Goal: Transaction & Acquisition: Book appointment/travel/reservation

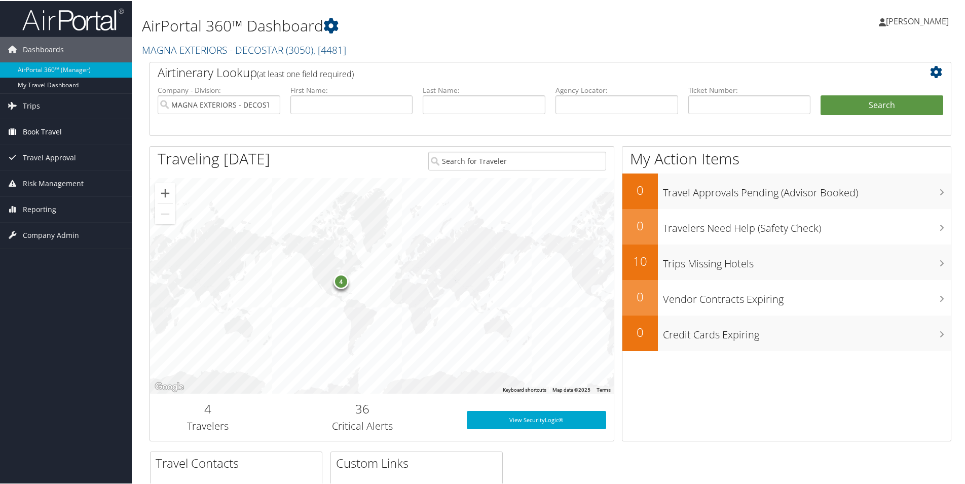
click at [47, 131] on span "Book Travel" at bounding box center [42, 130] width 39 height 25
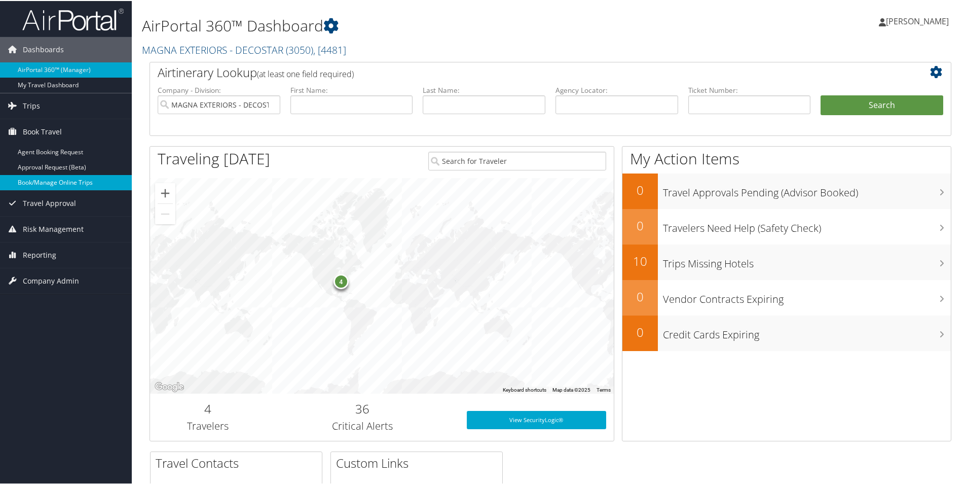
click at [71, 181] on link "Book/Manage Online Trips" at bounding box center [66, 181] width 132 height 15
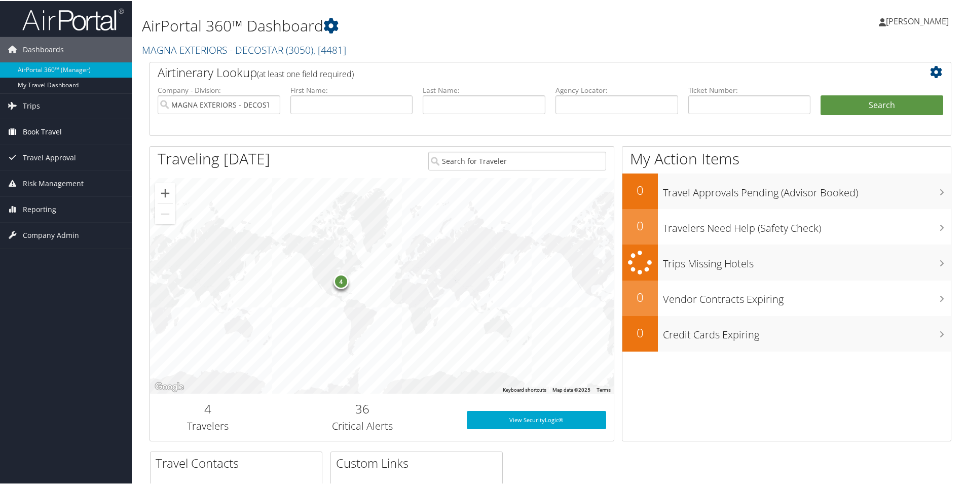
click at [33, 131] on span "Book Travel" at bounding box center [42, 130] width 39 height 25
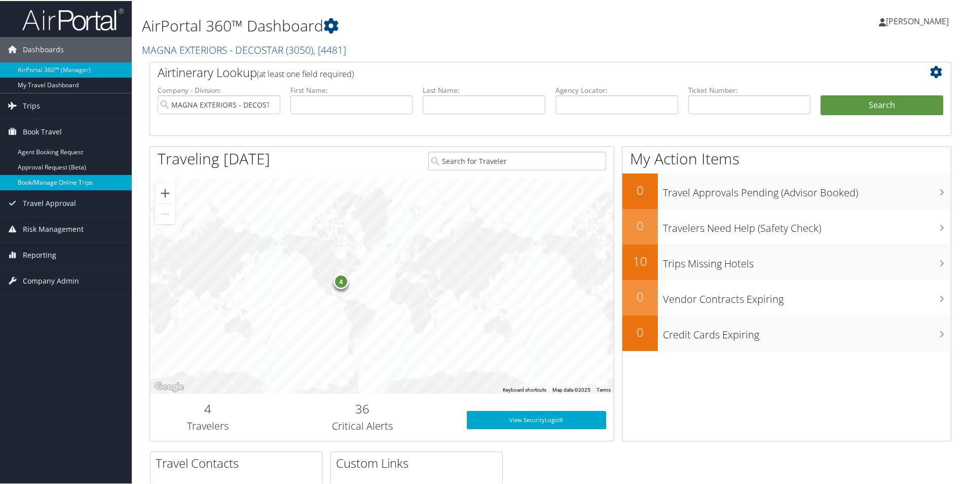
click at [63, 183] on link "Book/Manage Online Trips" at bounding box center [66, 181] width 132 height 15
